Goal: Information Seeking & Learning: Check status

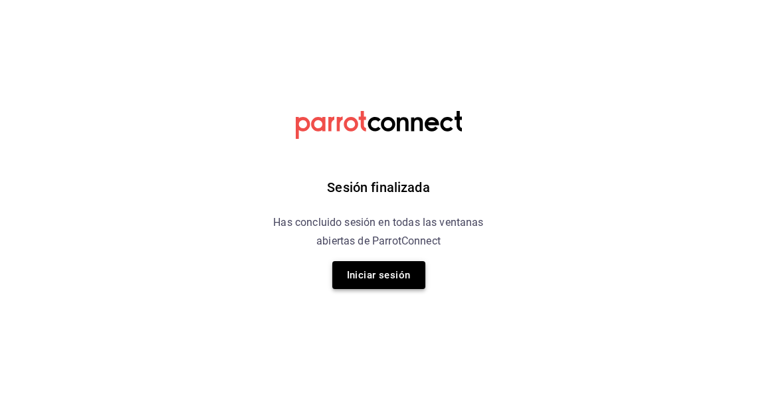
click at [403, 281] on button "Iniciar sesión" at bounding box center [378, 275] width 93 height 28
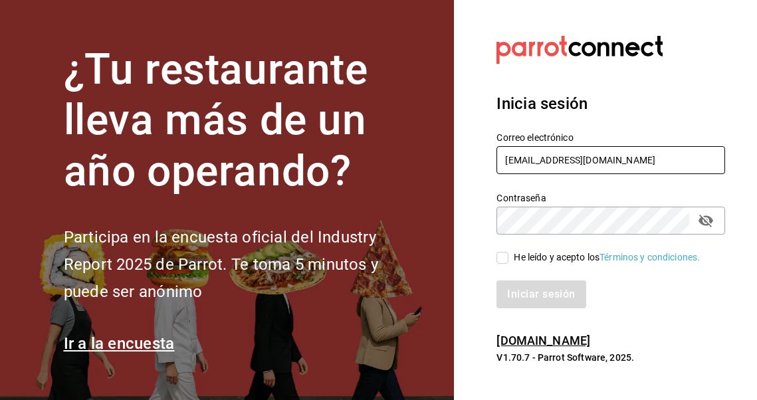
type input "[EMAIL_ADDRESS][DOMAIN_NAME]"
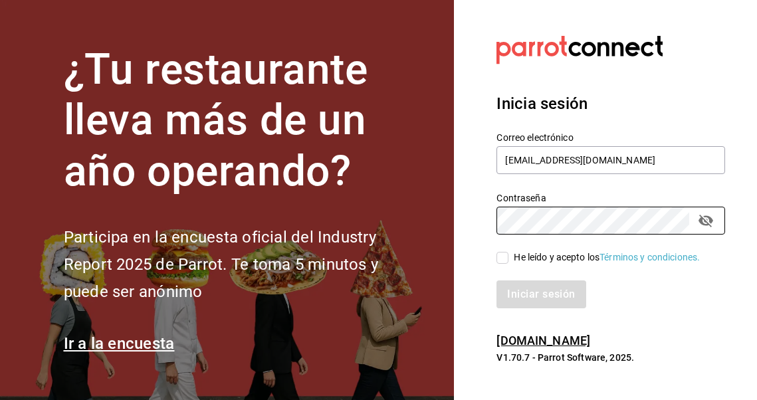
click at [508, 260] on input "He leído y acepto los Términos y condiciones." at bounding box center [503, 258] width 12 height 12
checkbox input "true"
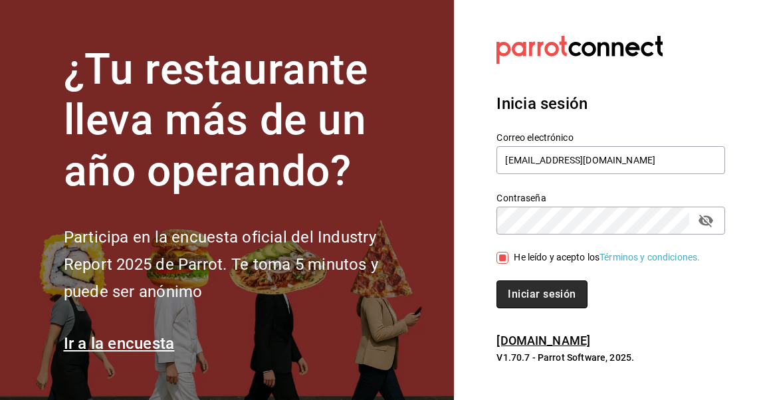
click at [517, 290] on button "Iniciar sesión" at bounding box center [542, 295] width 90 height 28
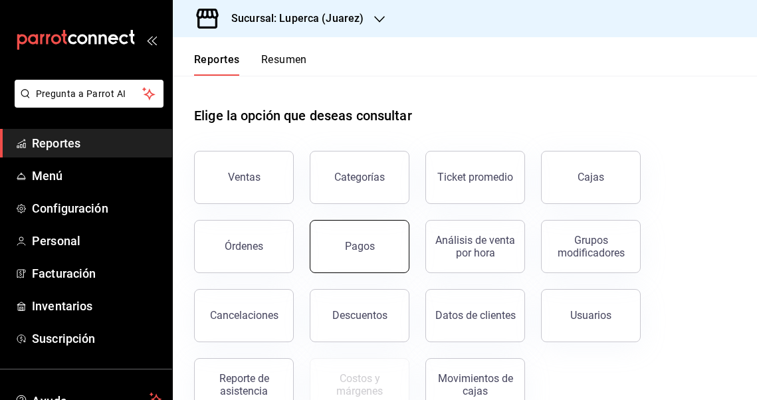
click at [335, 253] on button "Pagos" at bounding box center [360, 246] width 100 height 53
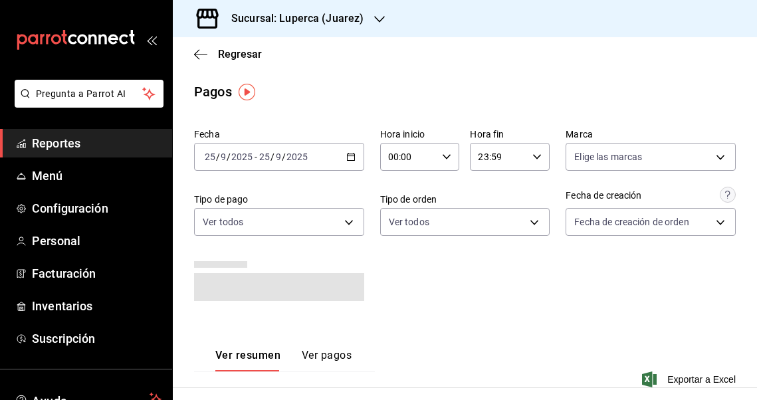
click at [350, 158] on icon "button" at bounding box center [350, 156] width 9 height 9
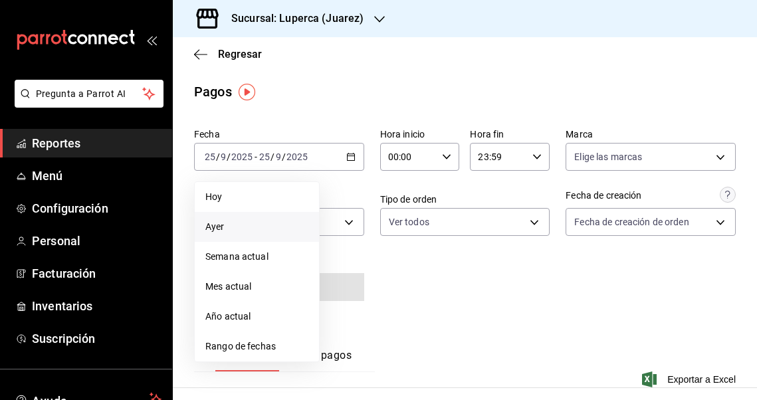
click at [254, 225] on span "Ayer" at bounding box center [256, 227] width 103 height 14
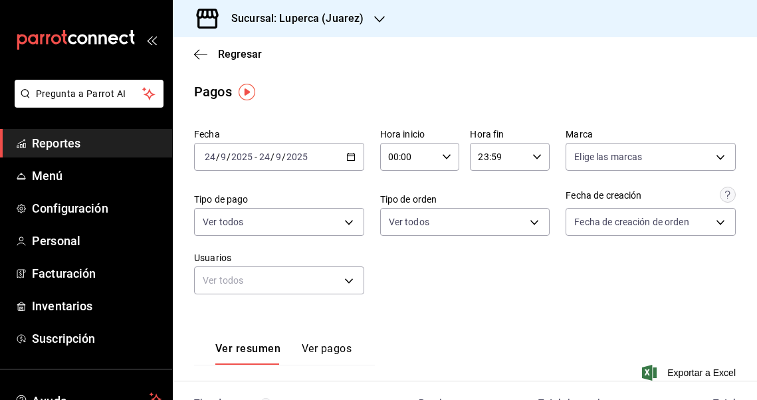
click at [314, 20] on h3 "Sucursal: Luperca (Juarez)" at bounding box center [292, 19] width 143 height 16
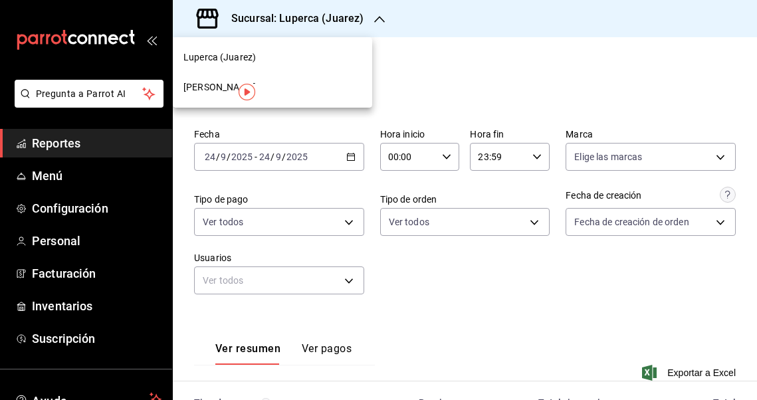
click at [215, 83] on span "Gula Gomez Morin" at bounding box center [220, 87] width 72 height 14
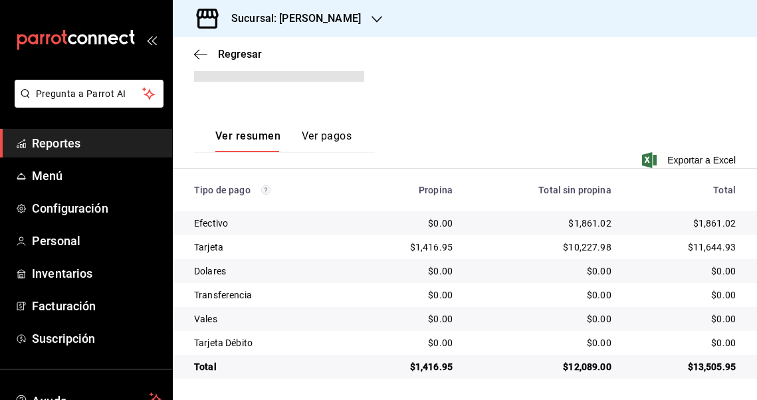
scroll to position [219, 0]
click at [583, 223] on div "$1,861.02" at bounding box center [543, 223] width 138 height 13
copy div "1,861.02"
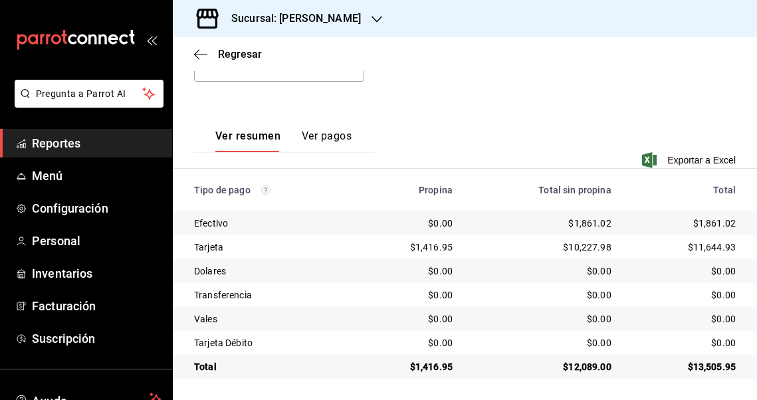
click at [585, 249] on div "$10,227.98" at bounding box center [543, 247] width 138 height 13
click at [584, 244] on div "$10,227.98" at bounding box center [543, 247] width 138 height 13
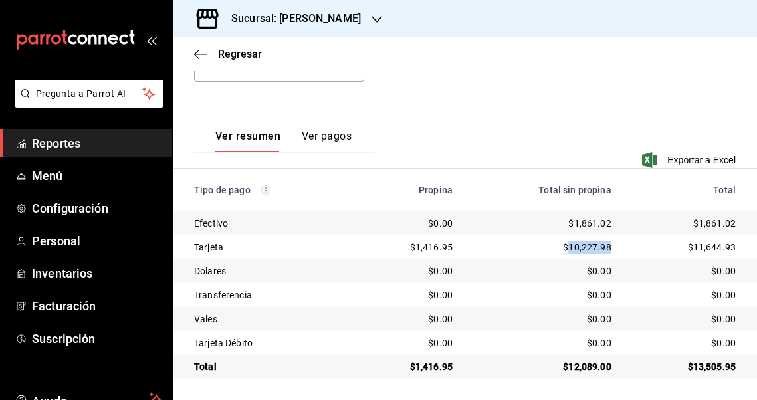
click at [584, 244] on div "$10,227.98" at bounding box center [543, 247] width 138 height 13
copy div "10,227.98"
click at [434, 247] on div "$1,416.95" at bounding box center [409, 247] width 86 height 13
copy div "1,416.95"
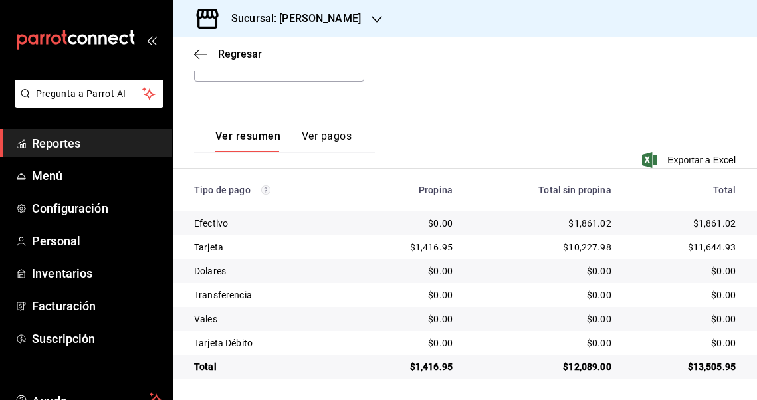
click at [370, 22] on div "Sucursal: Gula Gomez Morin" at bounding box center [286, 18] width 204 height 37
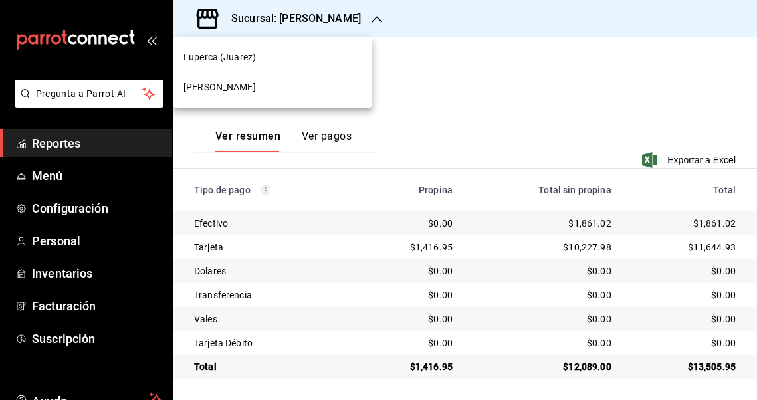
click at [258, 55] on div "Luperca (Juarez)" at bounding box center [273, 58] width 178 height 14
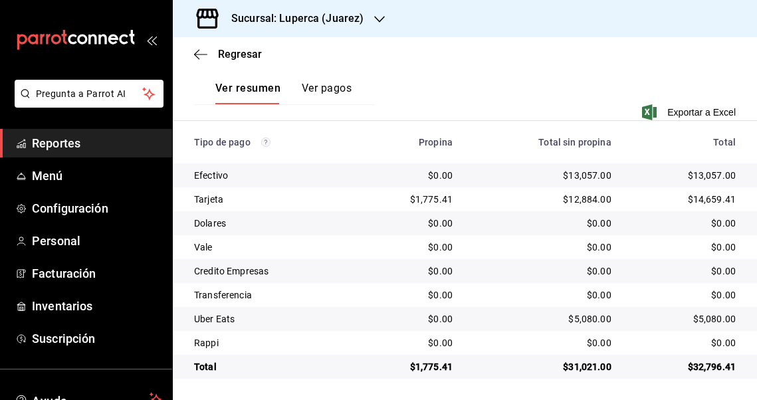
scroll to position [267, 0]
click at [586, 176] on div "$13,057.00" at bounding box center [543, 175] width 138 height 13
copy div "13,057.00"
click at [585, 192] on td "$12,884.00" at bounding box center [542, 200] width 159 height 24
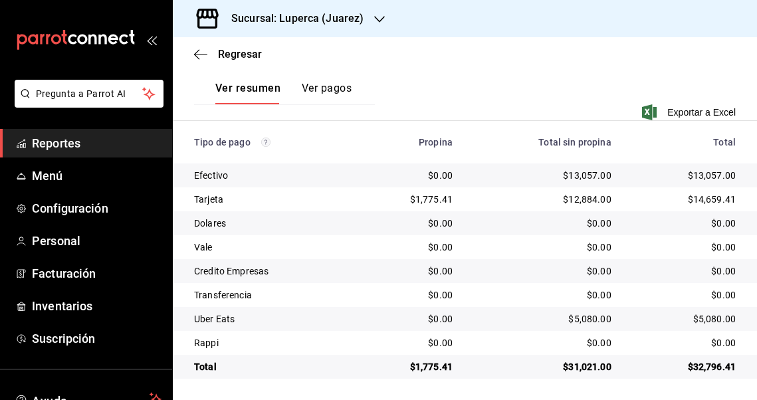
scroll to position [261, 0]
click at [585, 192] on td "$12,884.00" at bounding box center [542, 200] width 159 height 24
click at [583, 196] on div "$12,884.00" at bounding box center [543, 199] width 138 height 13
copy div "12,884.00"
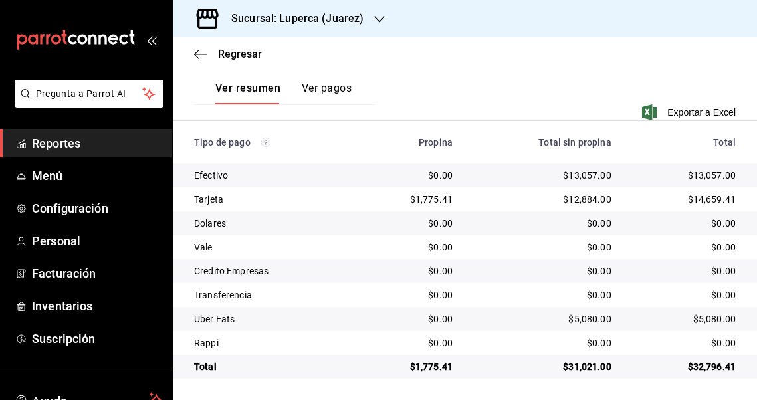
click at [591, 319] on div "$5,080.00" at bounding box center [543, 319] width 138 height 13
copy div "5,080.00"
click at [438, 195] on div "$1,775.41" at bounding box center [409, 199] width 86 height 13
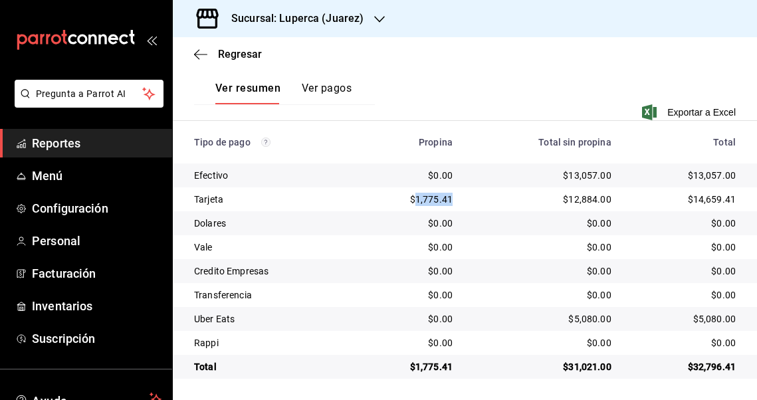
copy div "1,775.41"
